Goal: Transaction & Acquisition: Purchase product/service

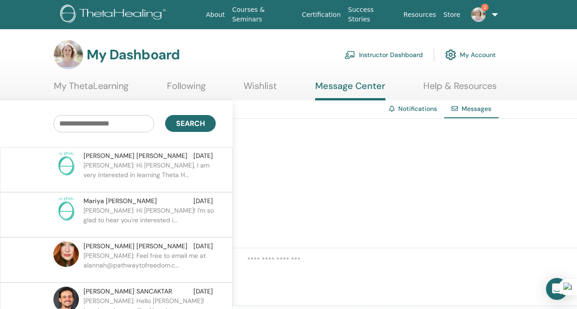
click at [184, 173] on p "Teresa: Hi Alannah, I am very interested in learning Theta H..." at bounding box center [150, 174] width 132 height 27
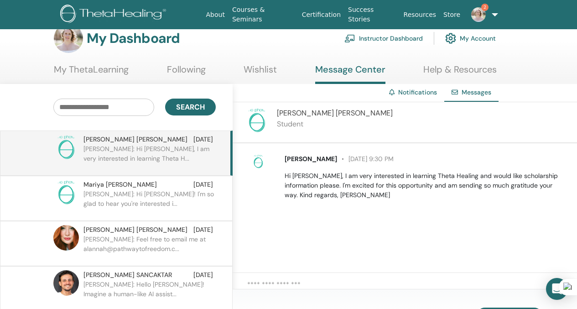
scroll to position [6, 0]
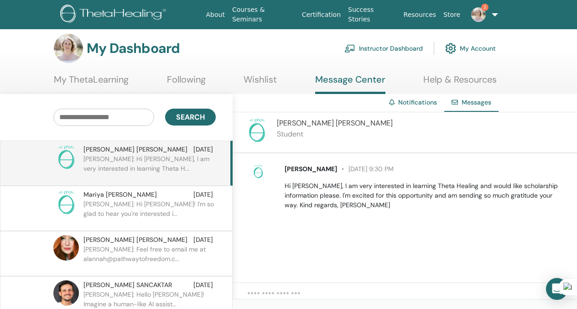
click at [378, 48] on link "Instructor Dashboard" at bounding box center [384, 48] width 79 height 20
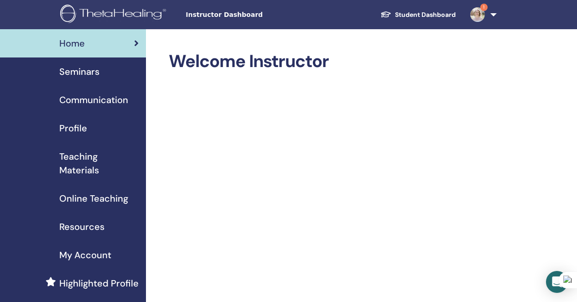
click at [100, 73] on div "Seminars" at bounding box center [72, 72] width 131 height 14
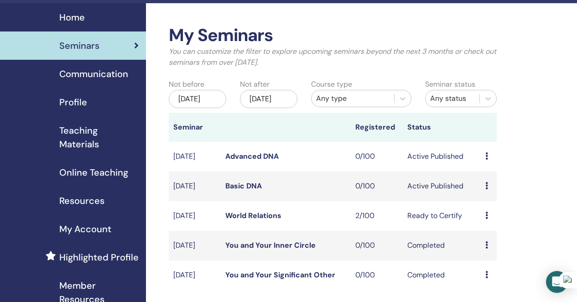
scroll to position [35, 0]
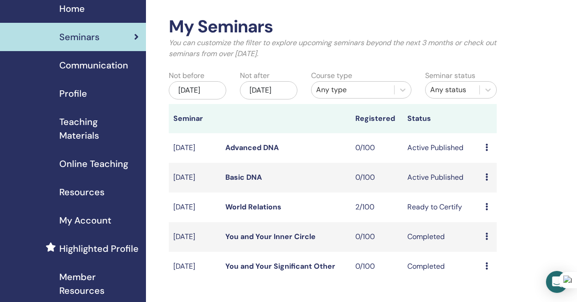
click at [253, 152] on link "Advanced DNA" at bounding box center [251, 148] width 53 height 10
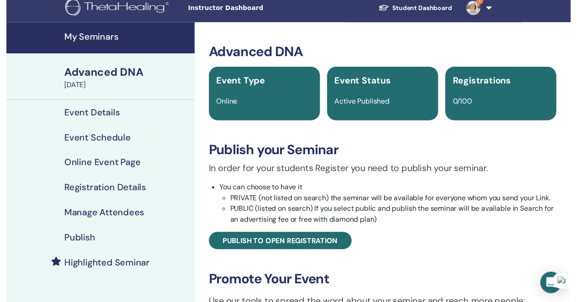
scroll to position [7, 0]
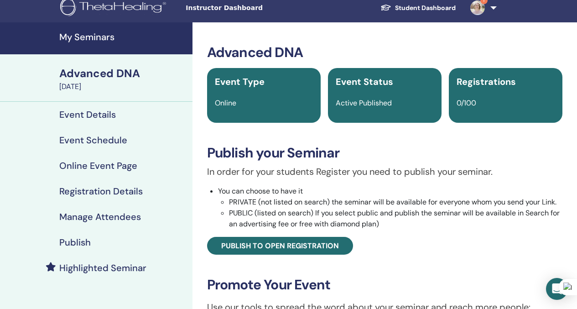
click at [105, 270] on h4 "Highlighted Seminar" at bounding box center [102, 267] width 87 height 11
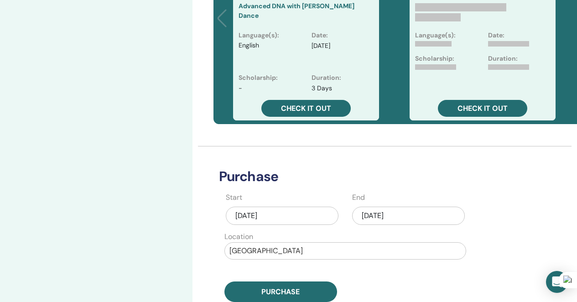
scroll to position [306, 0]
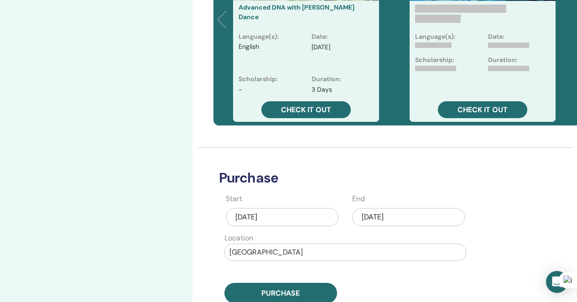
click at [380, 221] on div "Sep/22, 2025" at bounding box center [408, 217] width 113 height 18
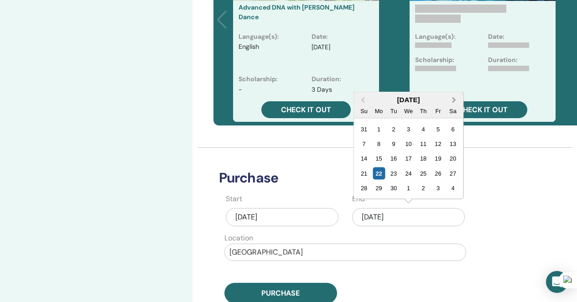
click at [454, 100] on span "Next Month" at bounding box center [454, 100] width 0 height 10
click at [422, 176] on div "23" at bounding box center [423, 173] width 12 height 12
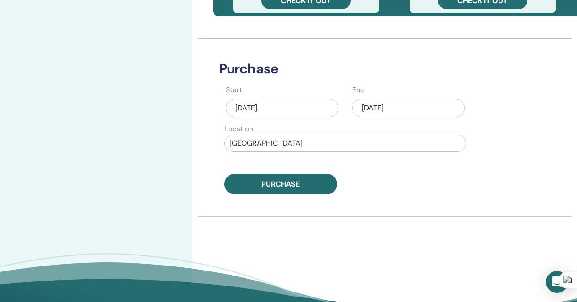
scroll to position [423, 0]
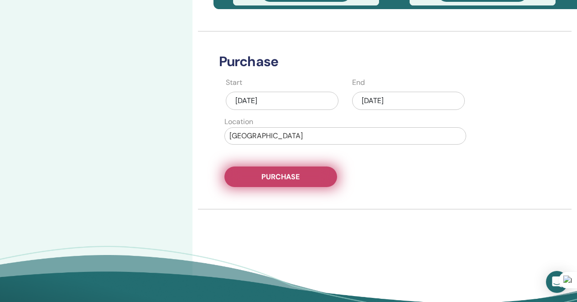
click at [290, 180] on span "Purchase" at bounding box center [281, 177] width 38 height 10
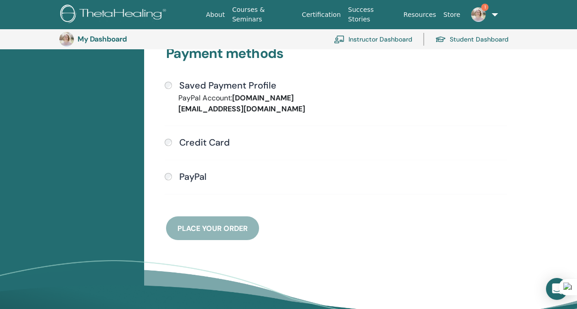
scroll to position [241, 0]
